Goal: Information Seeking & Learning: Learn about a topic

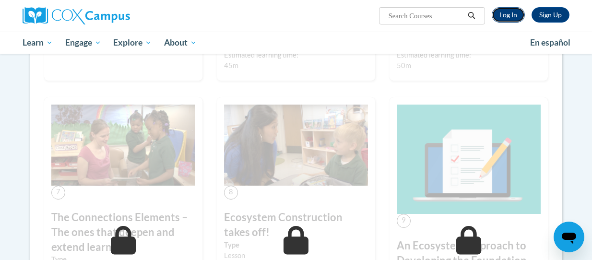
click at [510, 12] on link "Log In" at bounding box center [508, 14] width 33 height 15
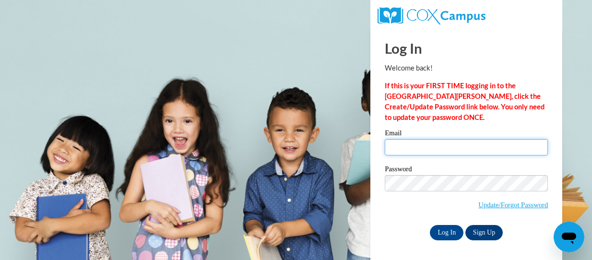
type input "kadijahw@ymcaatlanta.org"
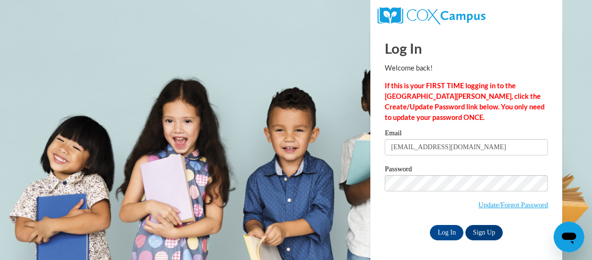
click at [447, 244] on div "Log In Welcome back! If this is your FIRST TIME logging in to the NEW Cox Campu…" at bounding box center [466, 145] width 206 height 233
click at [448, 233] on input "Log In" at bounding box center [447, 232] width 34 height 15
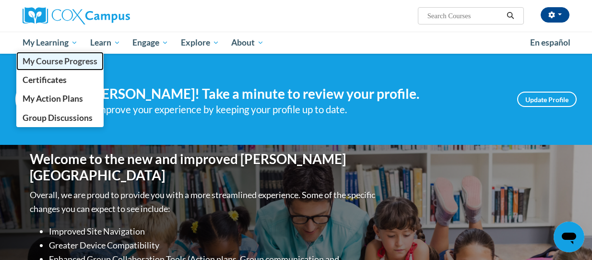
click at [70, 53] on link "My Course Progress" at bounding box center [59, 61] width 87 height 19
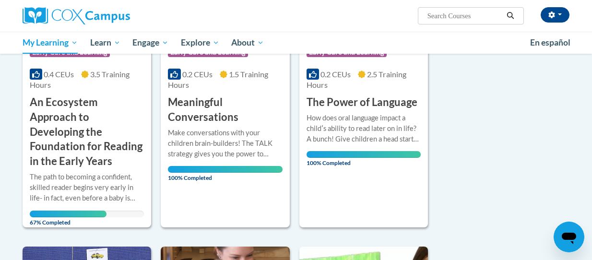
scroll to position [236, 0]
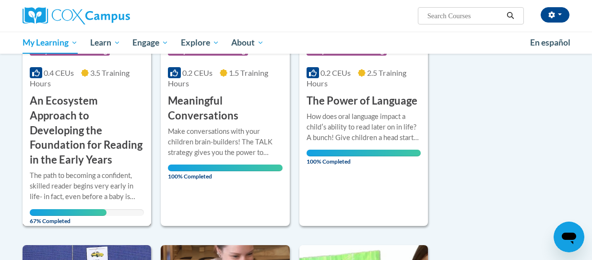
click at [96, 172] on div "The path to becoming a confident, skilled reader begins very early in life- in …" at bounding box center [87, 186] width 114 height 32
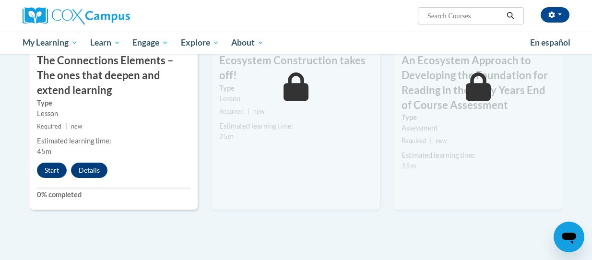
scroll to position [900, 0]
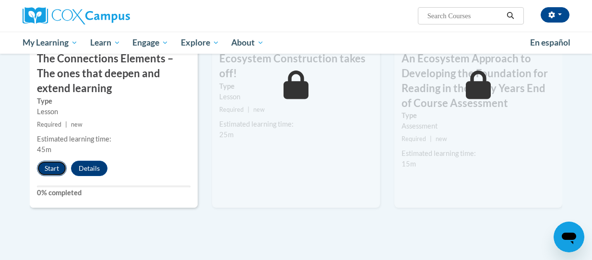
click at [63, 162] on button "Start" at bounding box center [52, 168] width 30 height 15
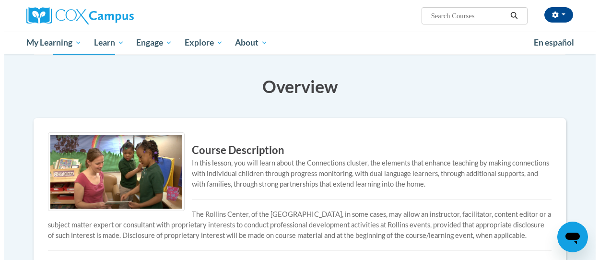
scroll to position [129, 0]
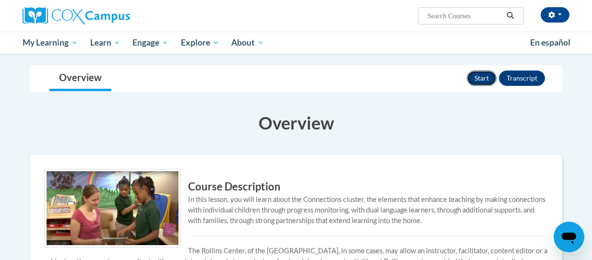
click at [494, 80] on button "Start" at bounding box center [482, 78] width 30 height 15
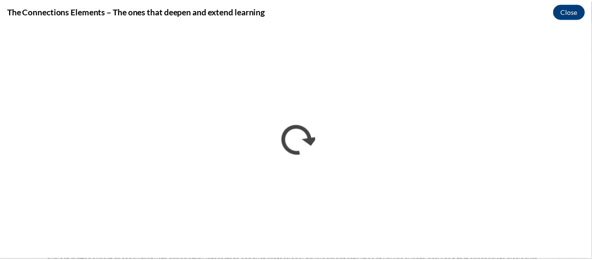
scroll to position [0, 0]
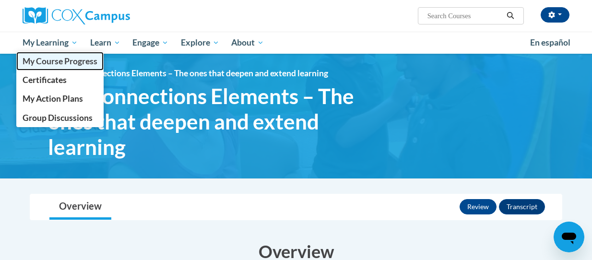
click at [48, 62] on span "My Course Progress" at bounding box center [60, 61] width 75 height 10
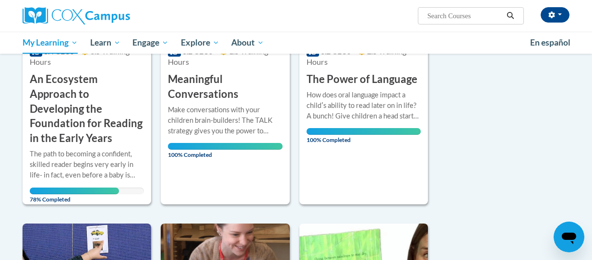
scroll to position [262, 0]
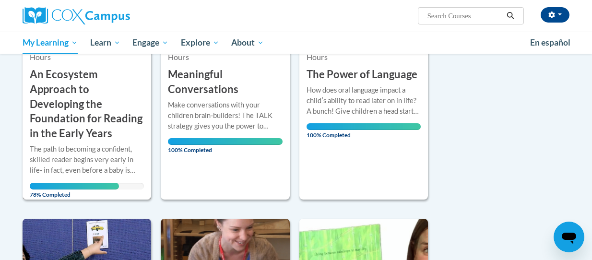
click at [104, 112] on h3 "An Ecosystem Approach to Developing the Foundation for Reading in the Early Yea…" at bounding box center [87, 104] width 114 height 74
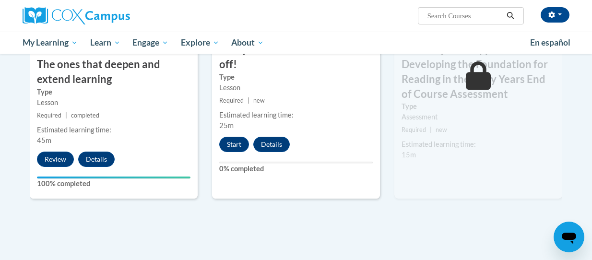
scroll to position [918, 0]
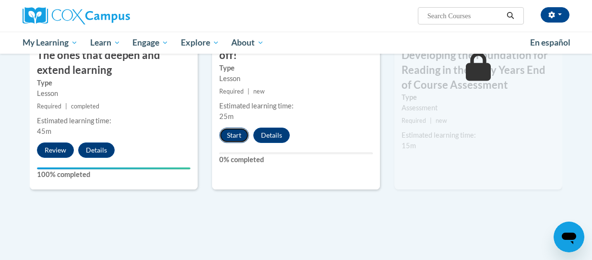
click at [233, 134] on button "Start" at bounding box center [234, 135] width 30 height 15
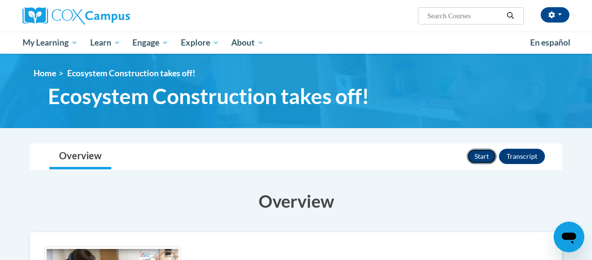
click at [482, 157] on button "Start" at bounding box center [482, 156] width 30 height 15
